Goal: Find specific page/section: Find specific page/section

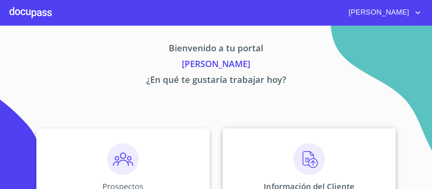
click at [306, 161] on img at bounding box center [309, 160] width 32 height 32
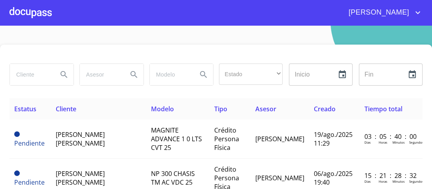
click at [25, 77] on input "search" at bounding box center [31, 74] width 42 height 21
type input "PRODUCTOS LACTEOS"
click at [62, 75] on icon "Search" at bounding box center [63, 74] width 9 height 9
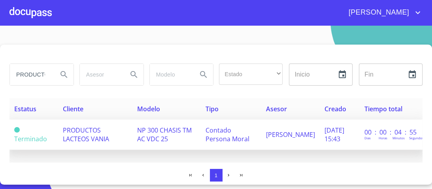
click at [95, 132] on span "PRODUCTOS LACTEOS VANIA" at bounding box center [86, 134] width 46 height 17
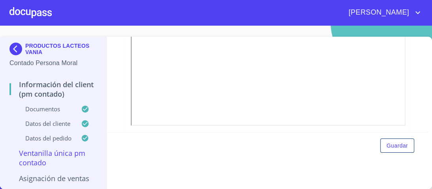
scroll to position [1359, 0]
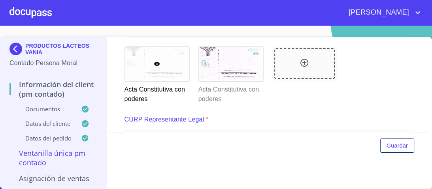
click at [300, 58] on icon at bounding box center [304, 62] width 9 height 9
click at [231, 59] on div at bounding box center [231, 64] width 64 height 34
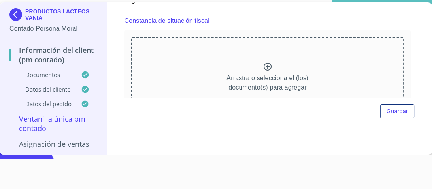
scroll to position [1729, 0]
